Goal: Use online tool/utility: Utilize a website feature to perform a specific function

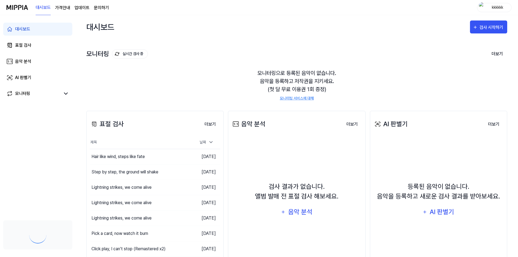
click at [21, 45] on div "표절 검사" at bounding box center [23, 45] width 16 height 6
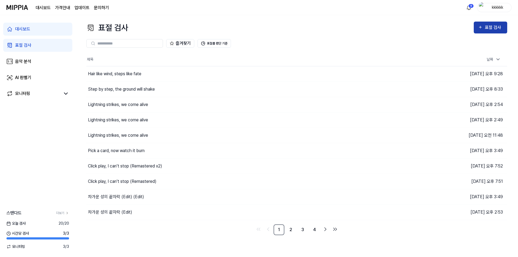
click at [482, 31] on div "표절 검사" at bounding box center [490, 27] width 25 height 7
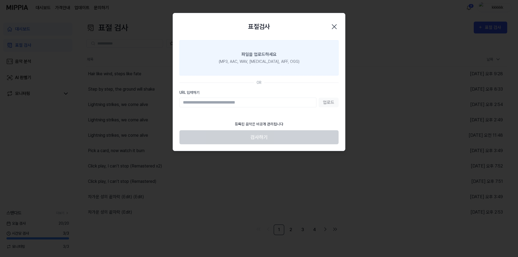
click at [270, 63] on div "(MP3, AAC, WAV, FLAC, AIFF, OGG)" at bounding box center [259, 62] width 81 height 6
click at [0, 0] on input "파일을 업로드하세요 (MP3, AAC, WAV, FLAC, AIFF, OGG)" at bounding box center [0, 0] width 0 height 0
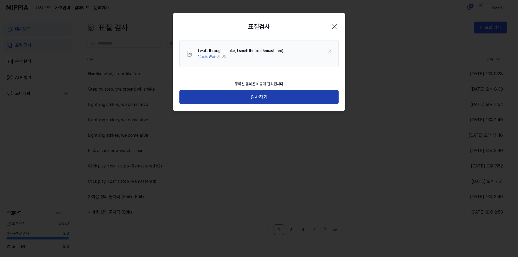
click at [310, 98] on button "검사하기" at bounding box center [258, 97] width 159 height 14
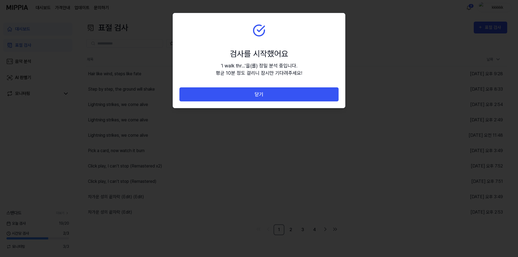
click at [285, 103] on div "닫기" at bounding box center [259, 97] width 172 height 21
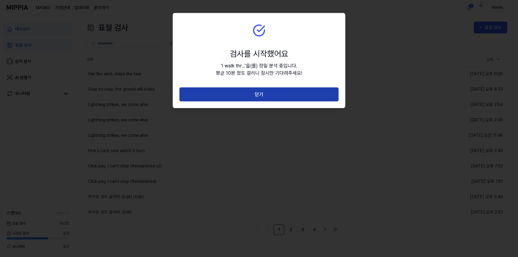
drag, startPoint x: 295, startPoint y: 96, endPoint x: 415, endPoint y: 52, distance: 127.3
click at [296, 96] on button "닫기" at bounding box center [258, 94] width 159 height 14
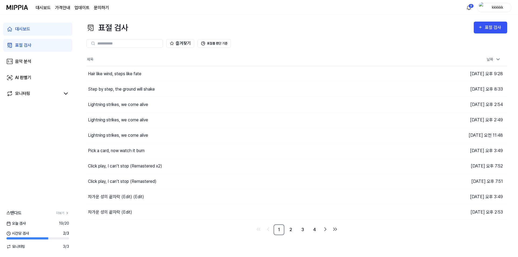
click at [501, 20] on div "표절 검사 표절 검사 표절 검사 음악 분석 AI 판별기 즐겨찾기 표절률 판단 기준 제목 날짜 Hair like wind, steps like …" at bounding box center [296, 136] width 442 height 242
click at [495, 25] on div "표절 검사" at bounding box center [493, 27] width 18 height 7
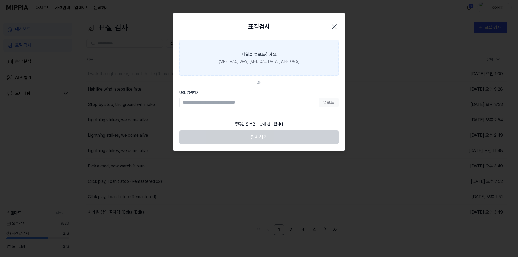
click at [257, 60] on div "(MP3, AAC, WAV, FLAC, AIFF, OGG)" at bounding box center [259, 62] width 81 height 6
click at [0, 0] on input "파일을 업로드하세요 (MP3, AAC, WAV, FLAC, AIFF, OGG)" at bounding box center [0, 0] width 0 height 0
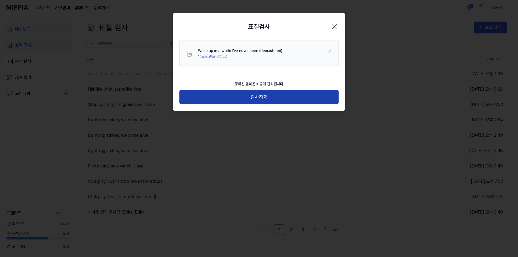
click at [310, 95] on button "검사하기" at bounding box center [258, 97] width 159 height 14
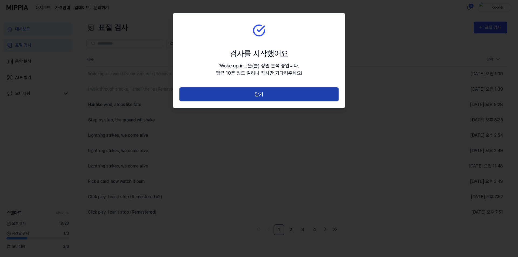
click at [289, 96] on button "닫기" at bounding box center [258, 94] width 159 height 14
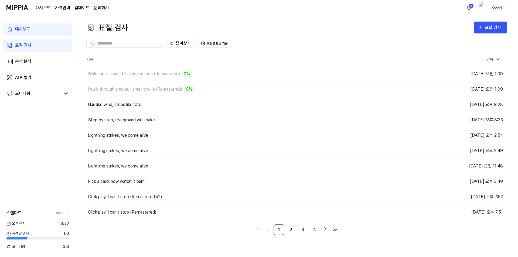
click at [298, 17] on div "표절 검사 표절 검사 표절 검사 음악 분석 AI 판별기 즐겨찾기 표절률 판단 기준 제목 날짜 Woke up in a world I’ve nev…" at bounding box center [296, 136] width 442 height 242
